Goal: Information Seeking & Learning: Learn about a topic

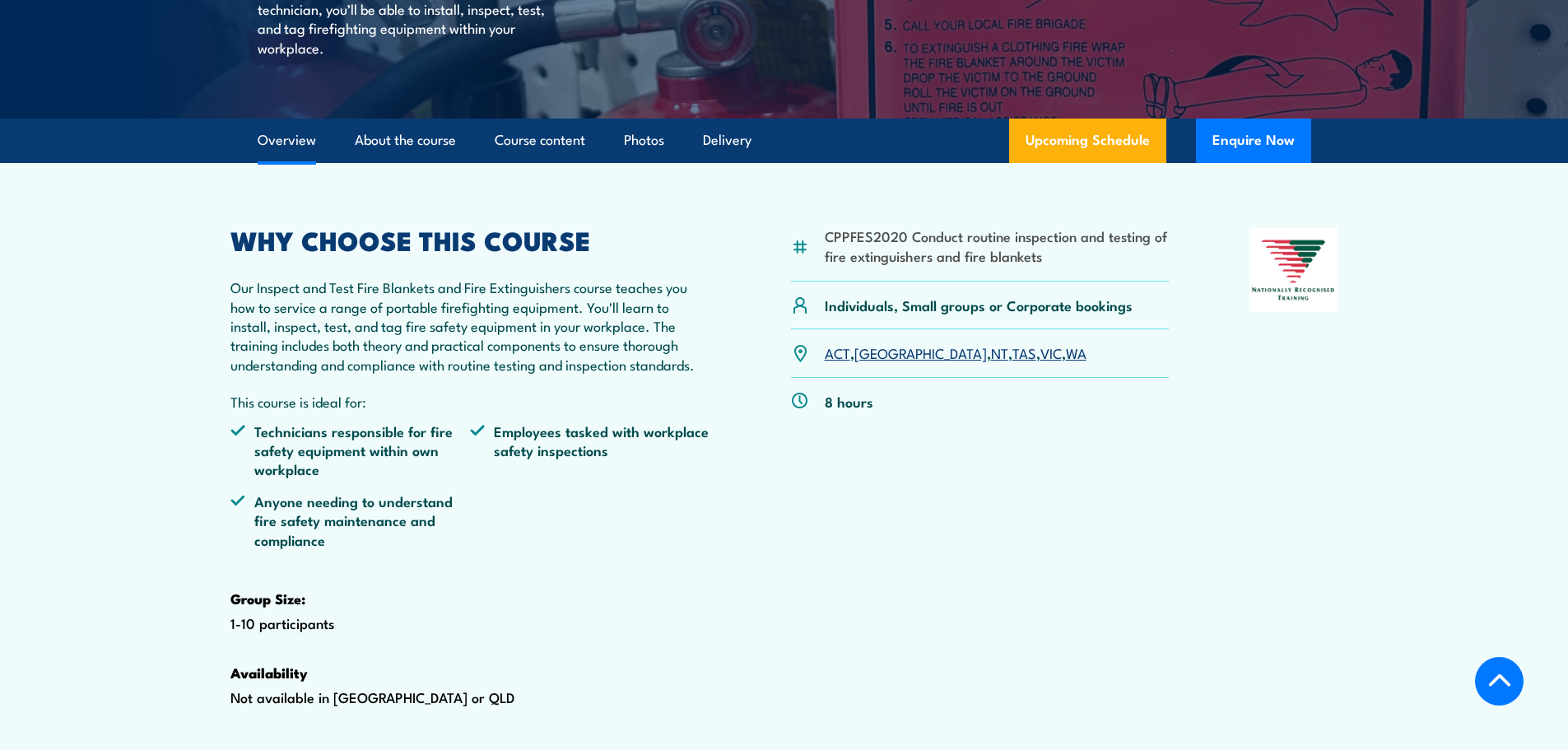
scroll to position [411, 0]
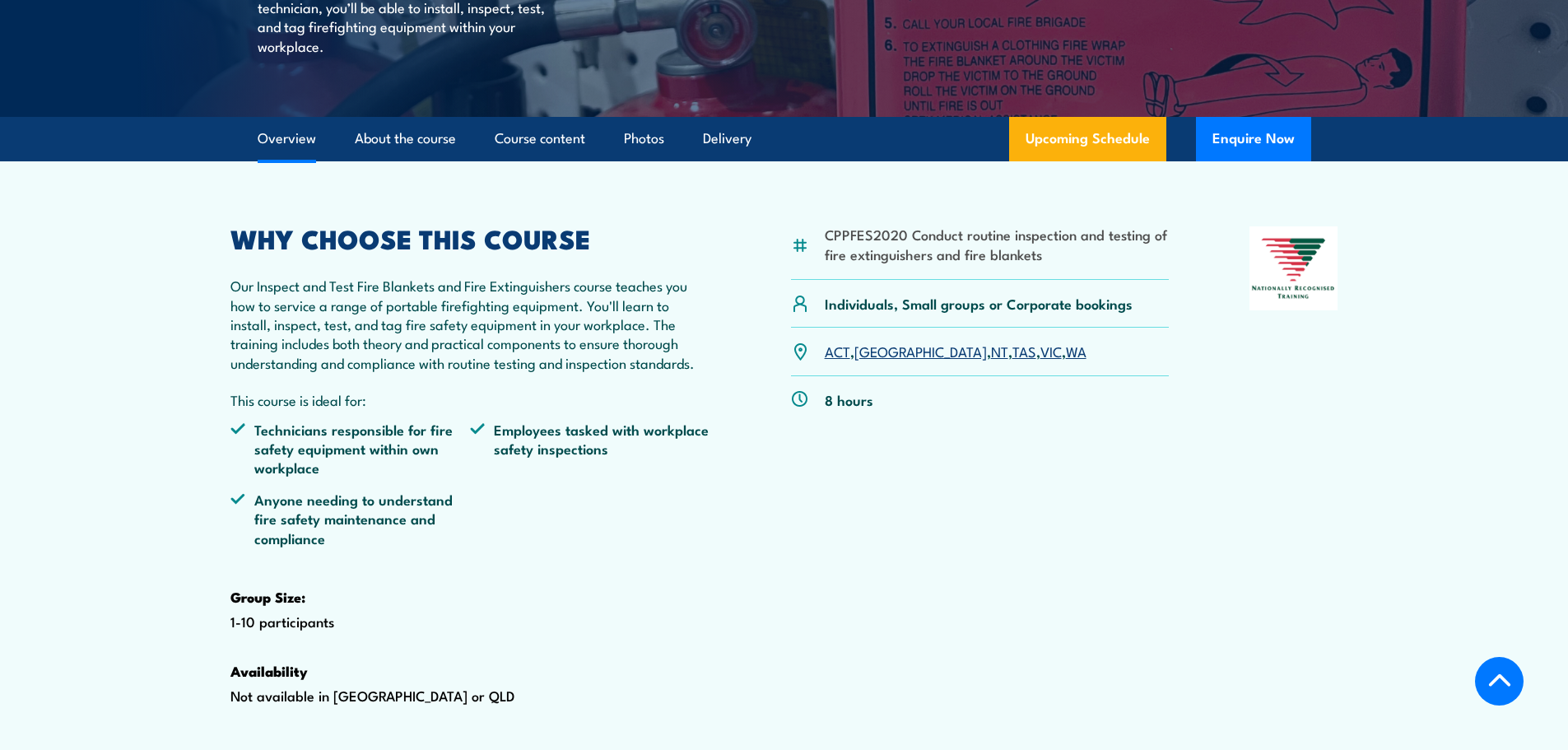
click at [1066, 361] on link "WA" at bounding box center [1076, 351] width 21 height 20
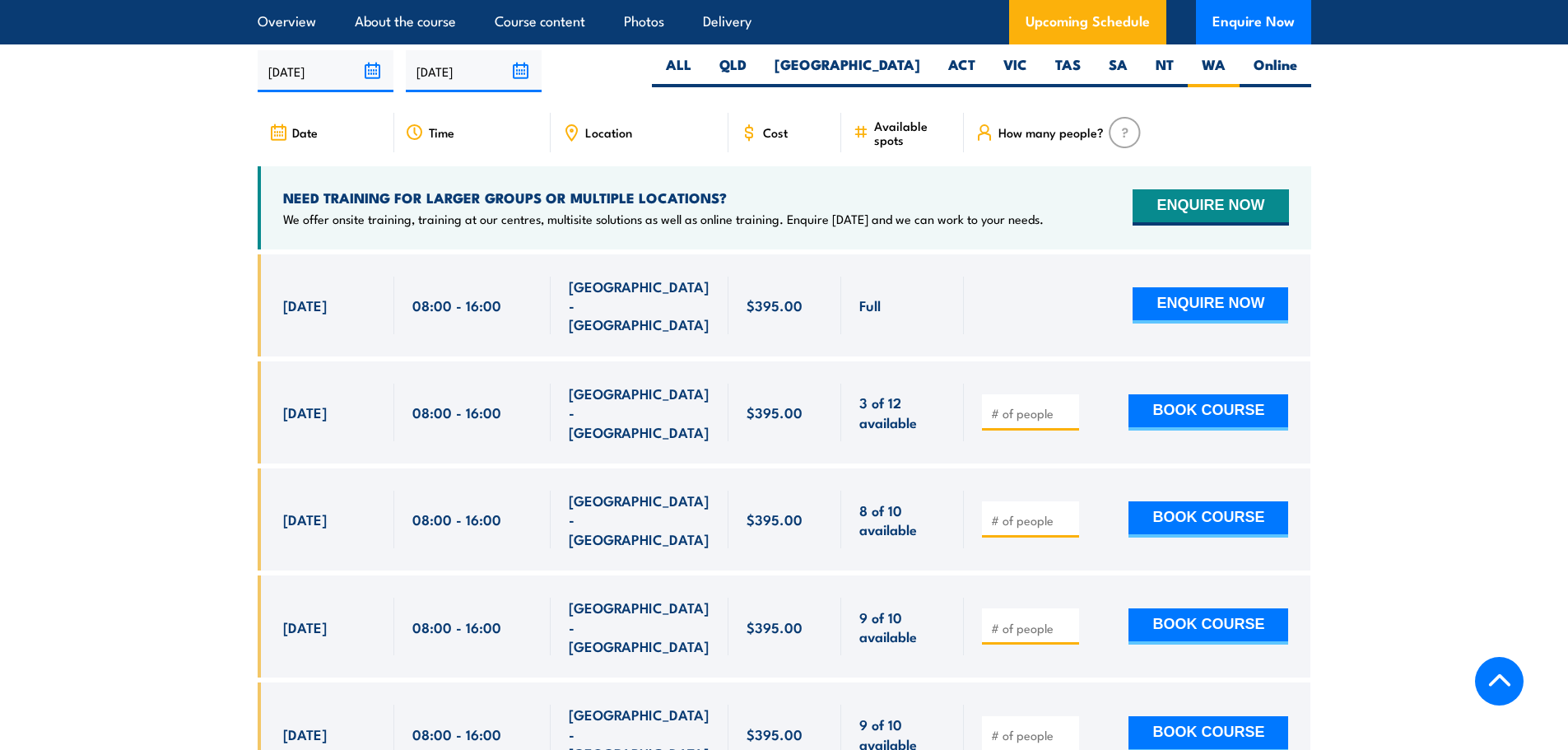
scroll to position [3059, 0]
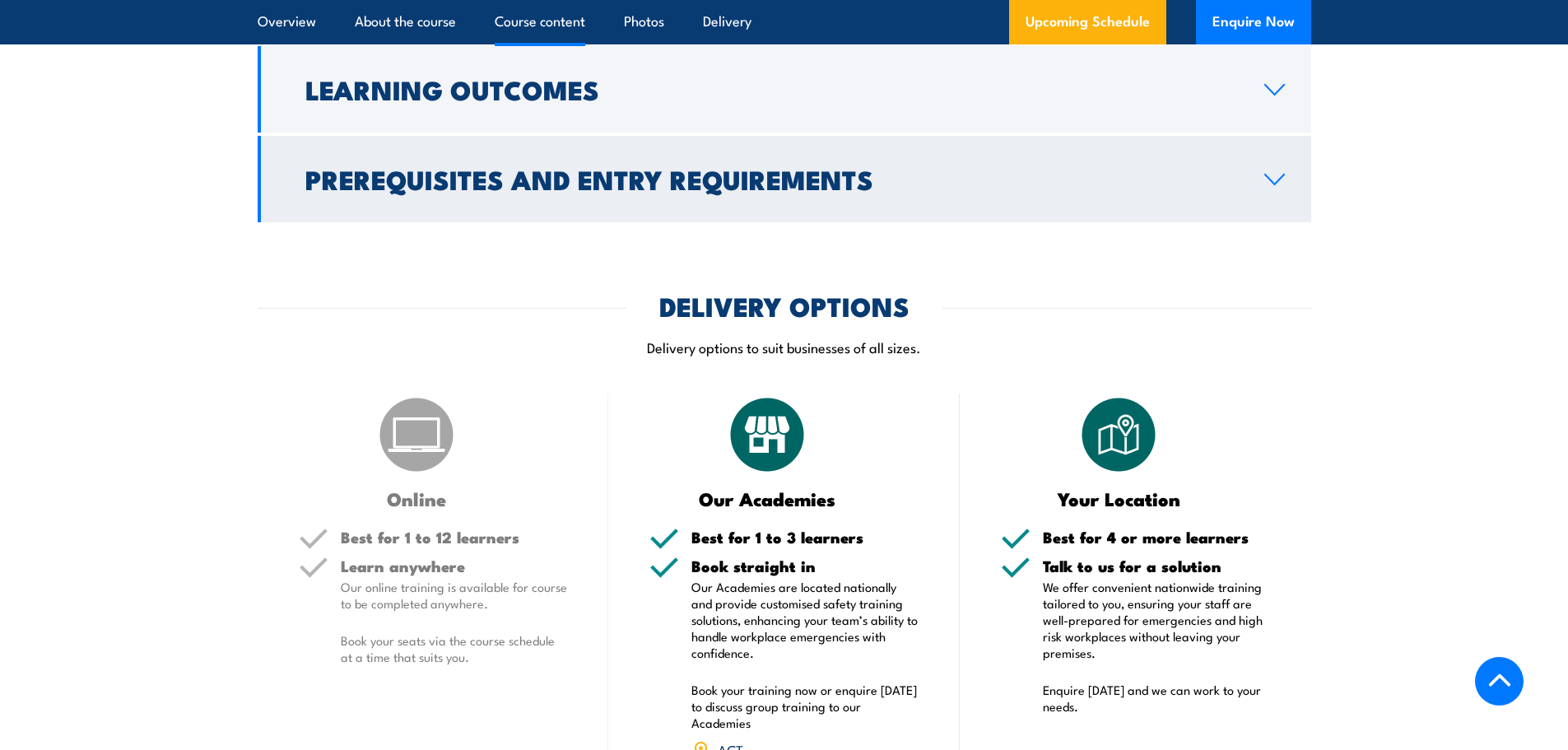
click at [738, 190] on h2 "Prerequisites and Entry Requirements" at bounding box center [771, 179] width 933 height 23
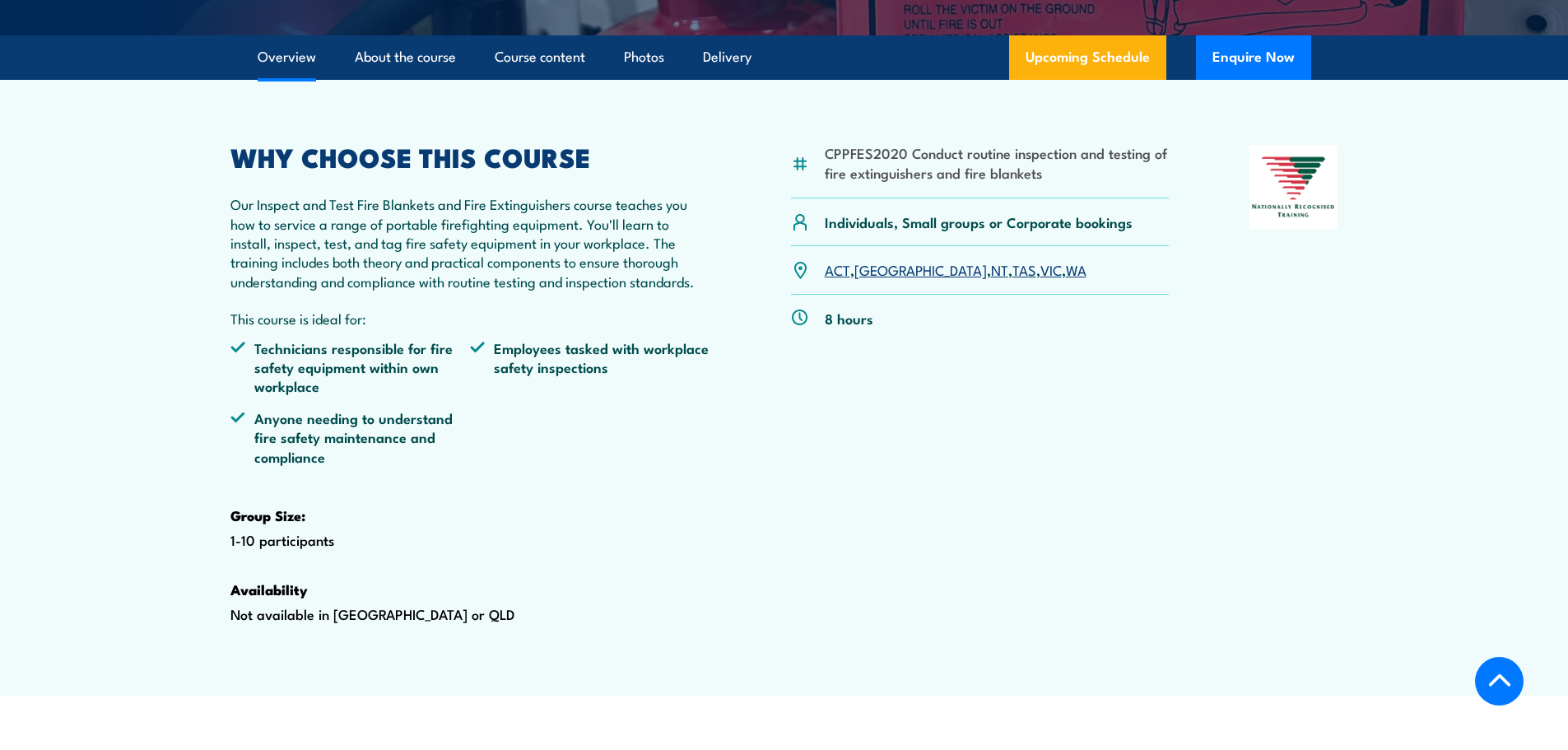
scroll to position [493, 0]
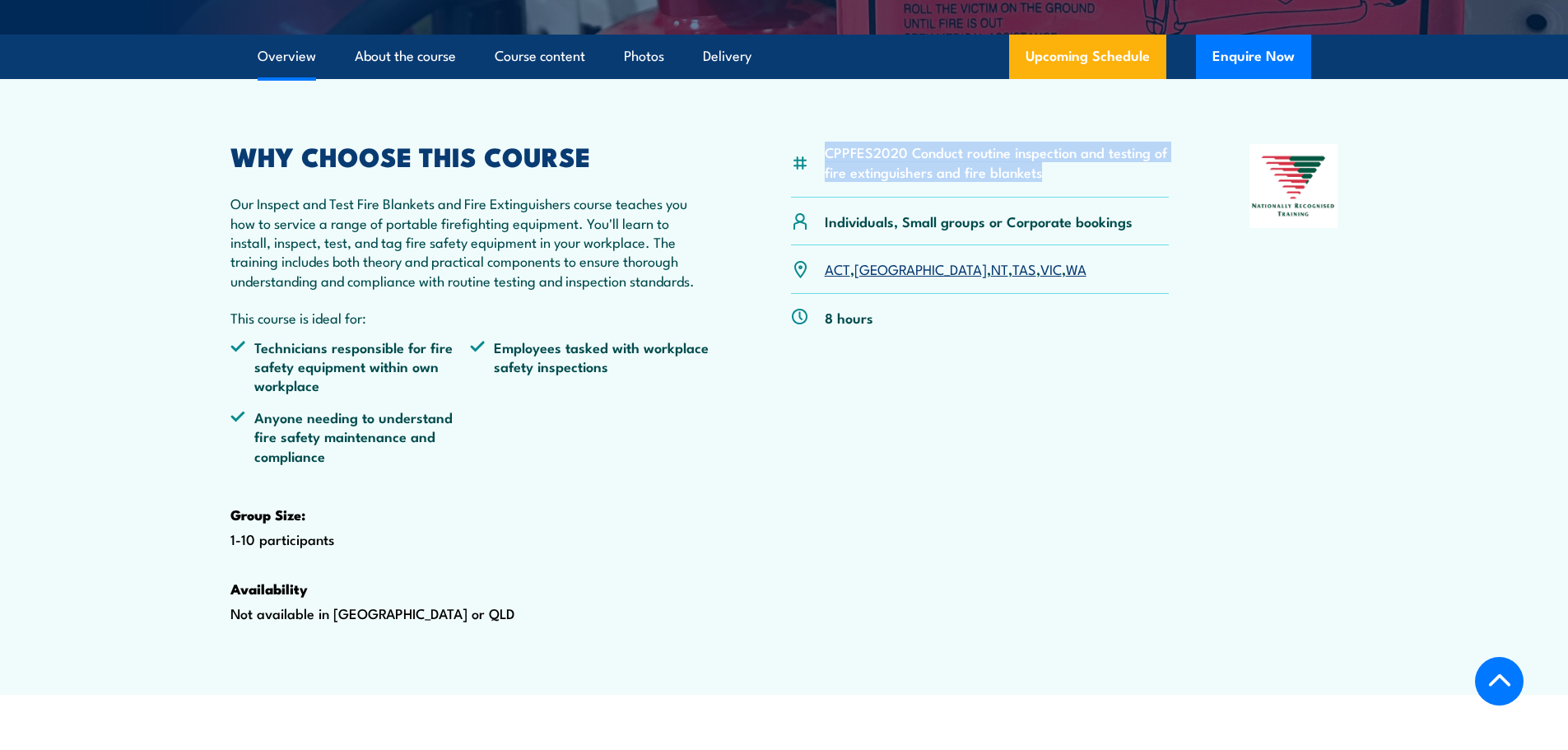
drag, startPoint x: 825, startPoint y: 191, endPoint x: 1050, endPoint y: 212, distance: 226.0
click at [1050, 181] on li "CPPFES2020 Conduct routine inspection and testing of fire extinguishers and fir…" at bounding box center [997, 162] width 345 height 39
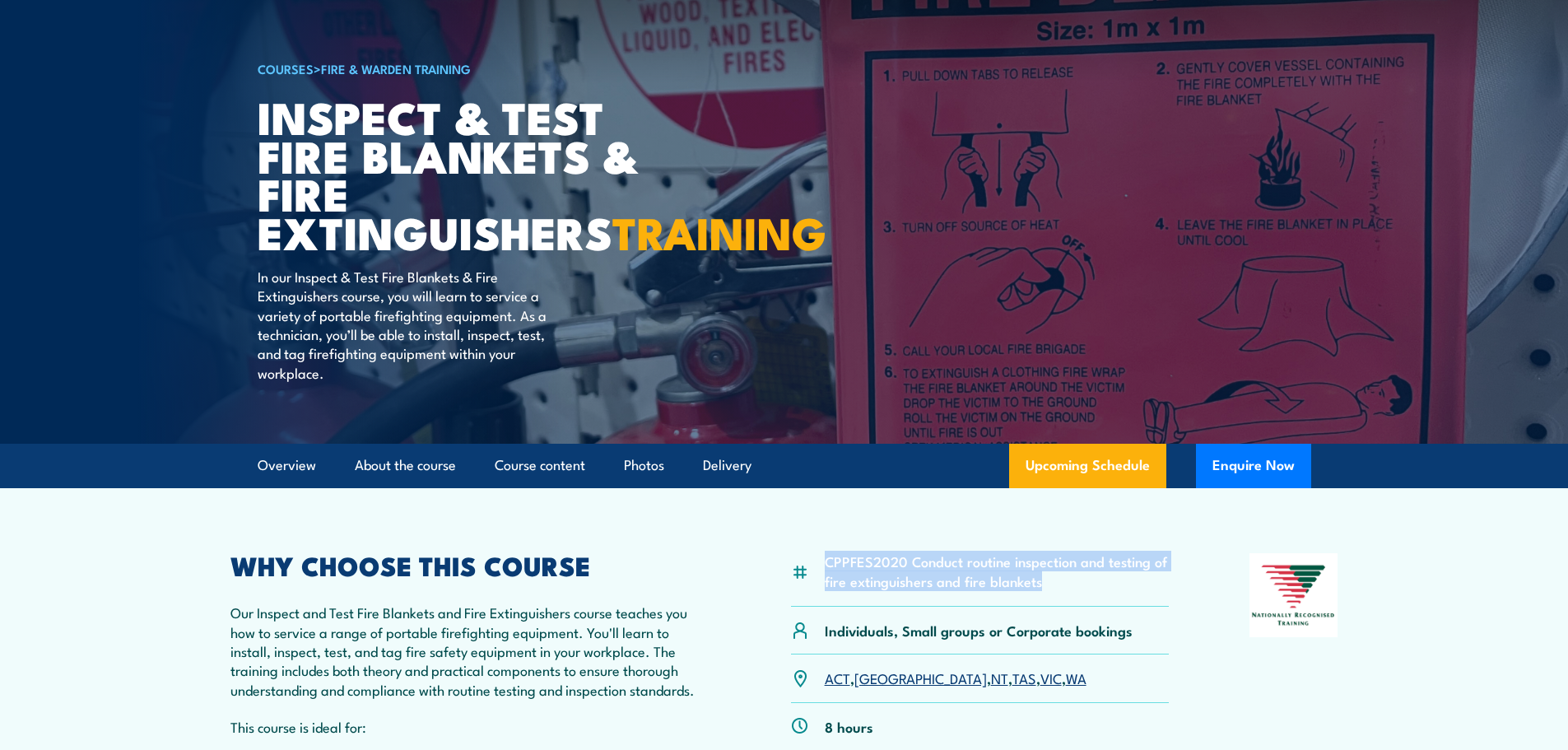
scroll to position [82, 0]
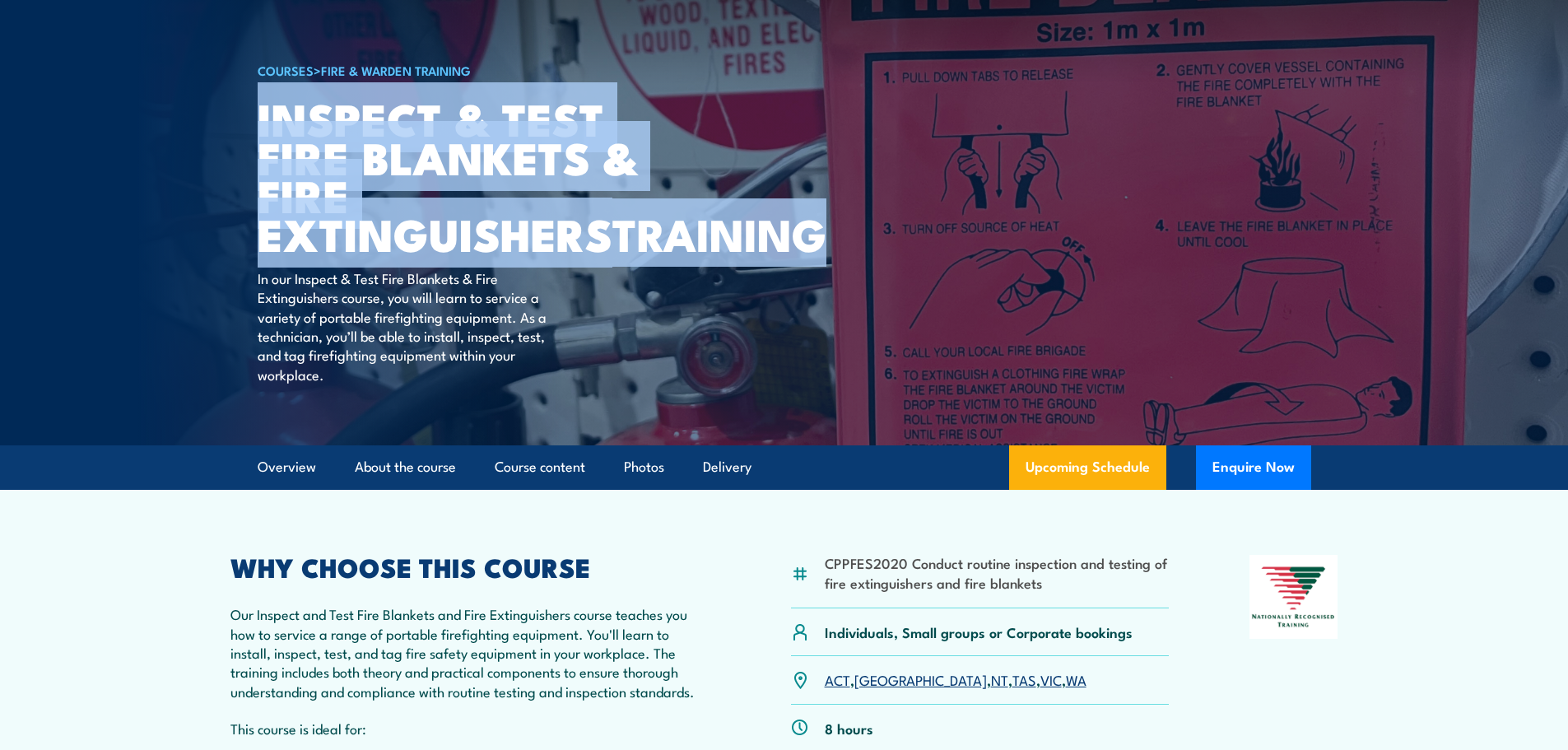
drag, startPoint x: 260, startPoint y: 115, endPoint x: 521, endPoint y: 280, distance: 308.8
click at [521, 253] on h1 "Inspect & Test Fire Blankets & Fire Extinguishers TRAINING" at bounding box center [461, 176] width 407 height 154
copy h1 "Inspect & Test Fire Blankets & Fire Extinguishers TRAINING"
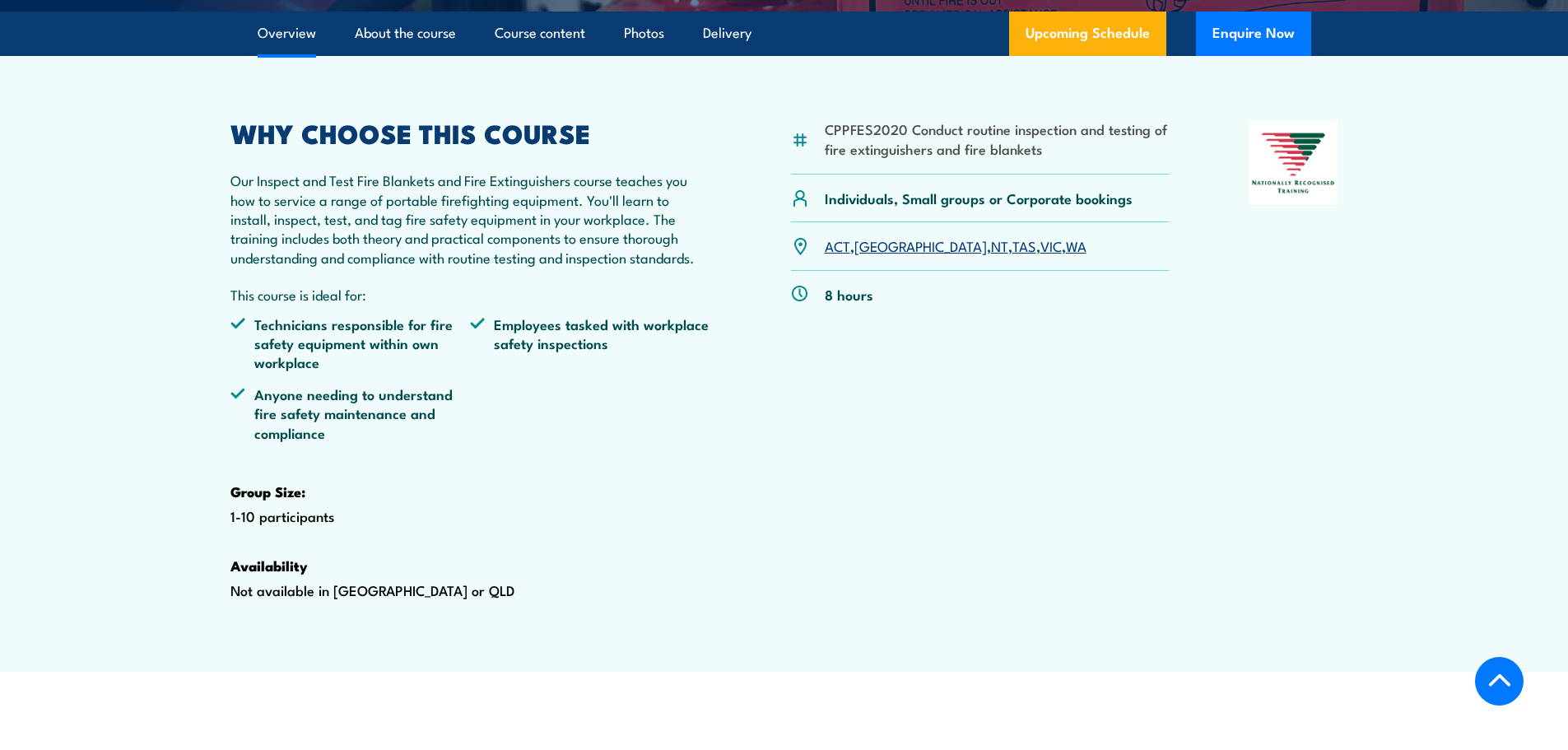
scroll to position [330, 0]
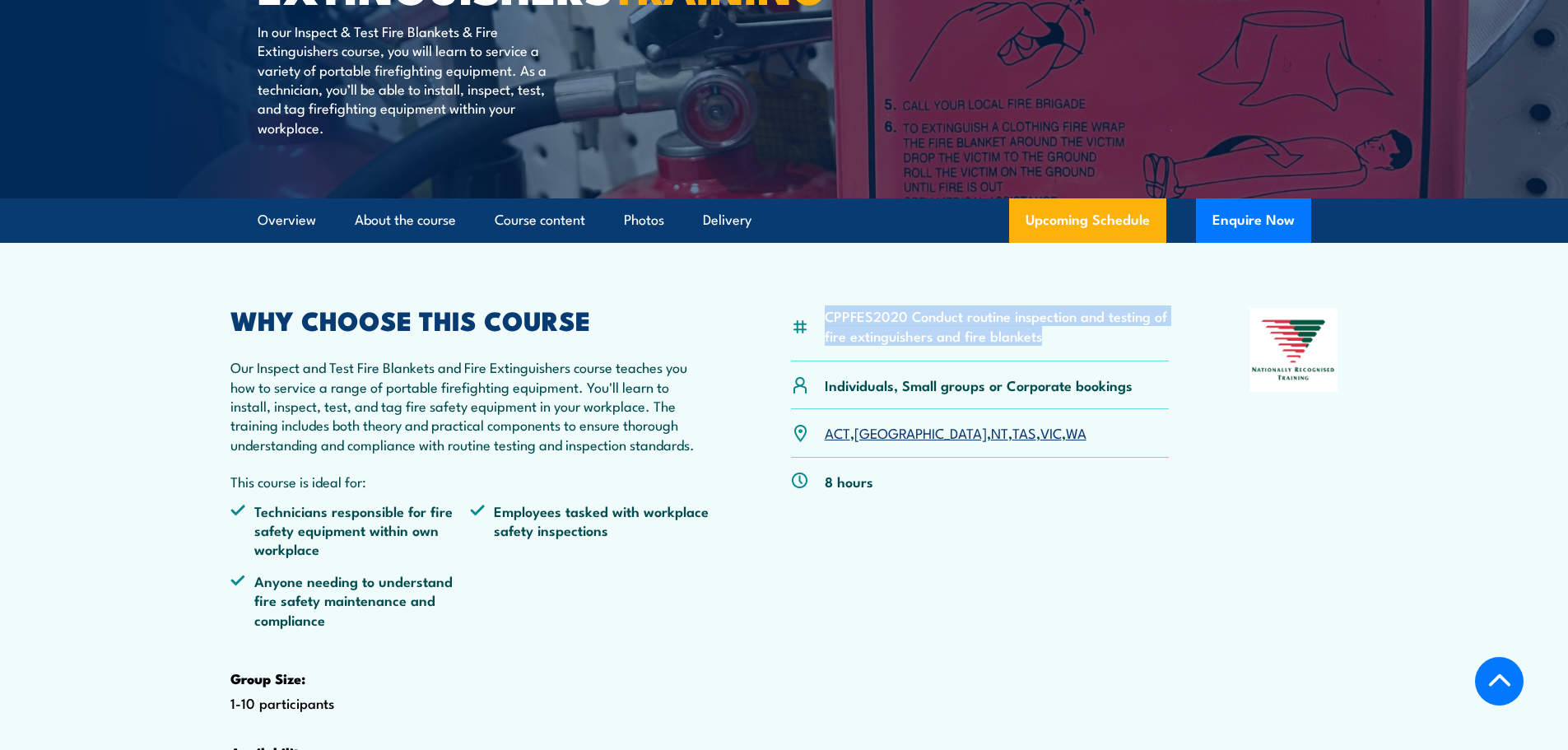
drag, startPoint x: 829, startPoint y: 354, endPoint x: 1050, endPoint y: 378, distance: 222.3
click at [1050, 345] on li "CPPFES2020 Conduct routine inspection and testing of fire extinguishers and fir…" at bounding box center [997, 326] width 345 height 39
copy li "CPPFES2020 Conduct routine inspection and testing of fire extinguishers and fir…"
